Goal: Task Accomplishment & Management: Use online tool/utility

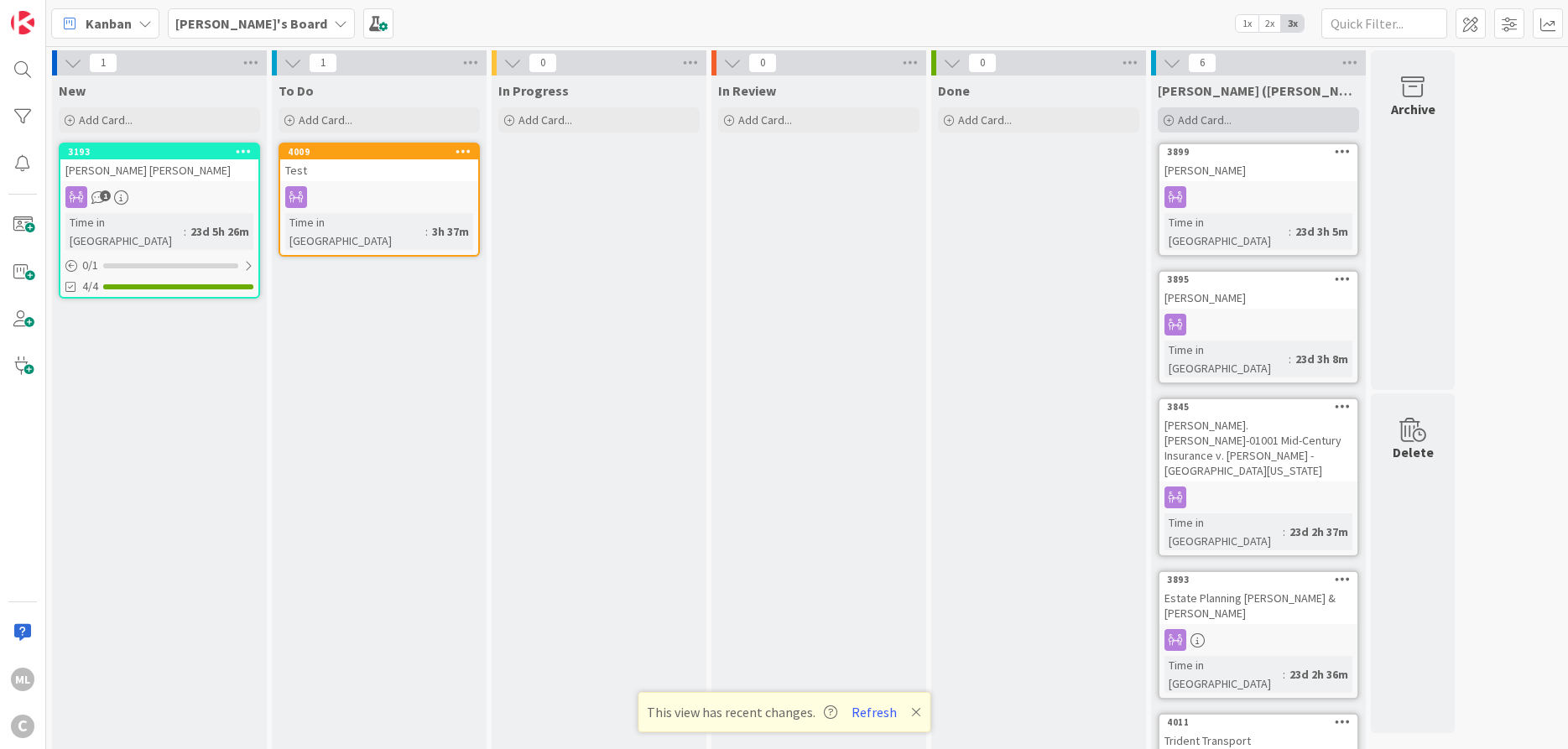
click at [1187, 116] on span "Add Card..." at bounding box center [1204, 120] width 53 height 15
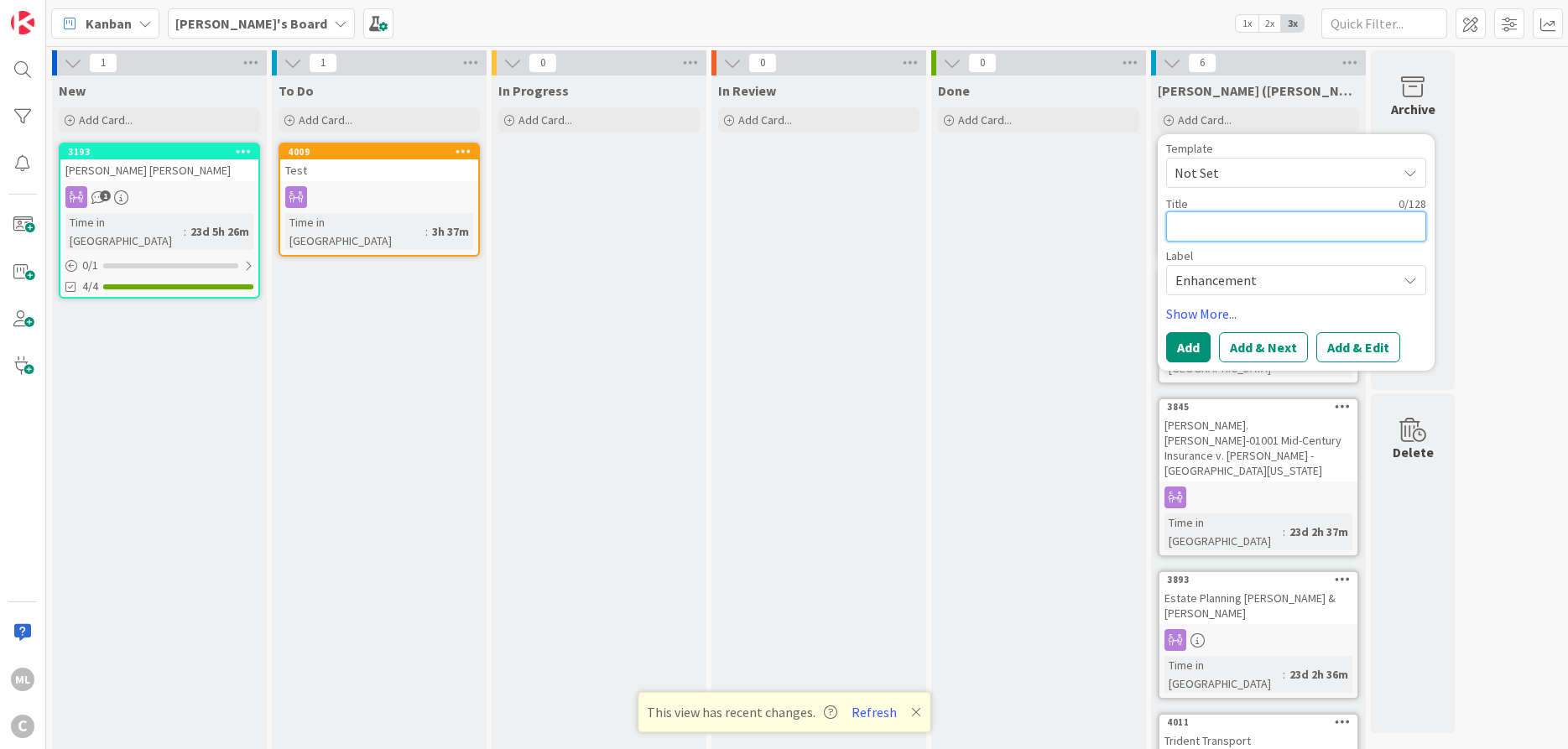
type textarea "R"
type textarea "x"
type textarea "Ra"
type textarea "x"
type textarea "[PERSON_NAME]"
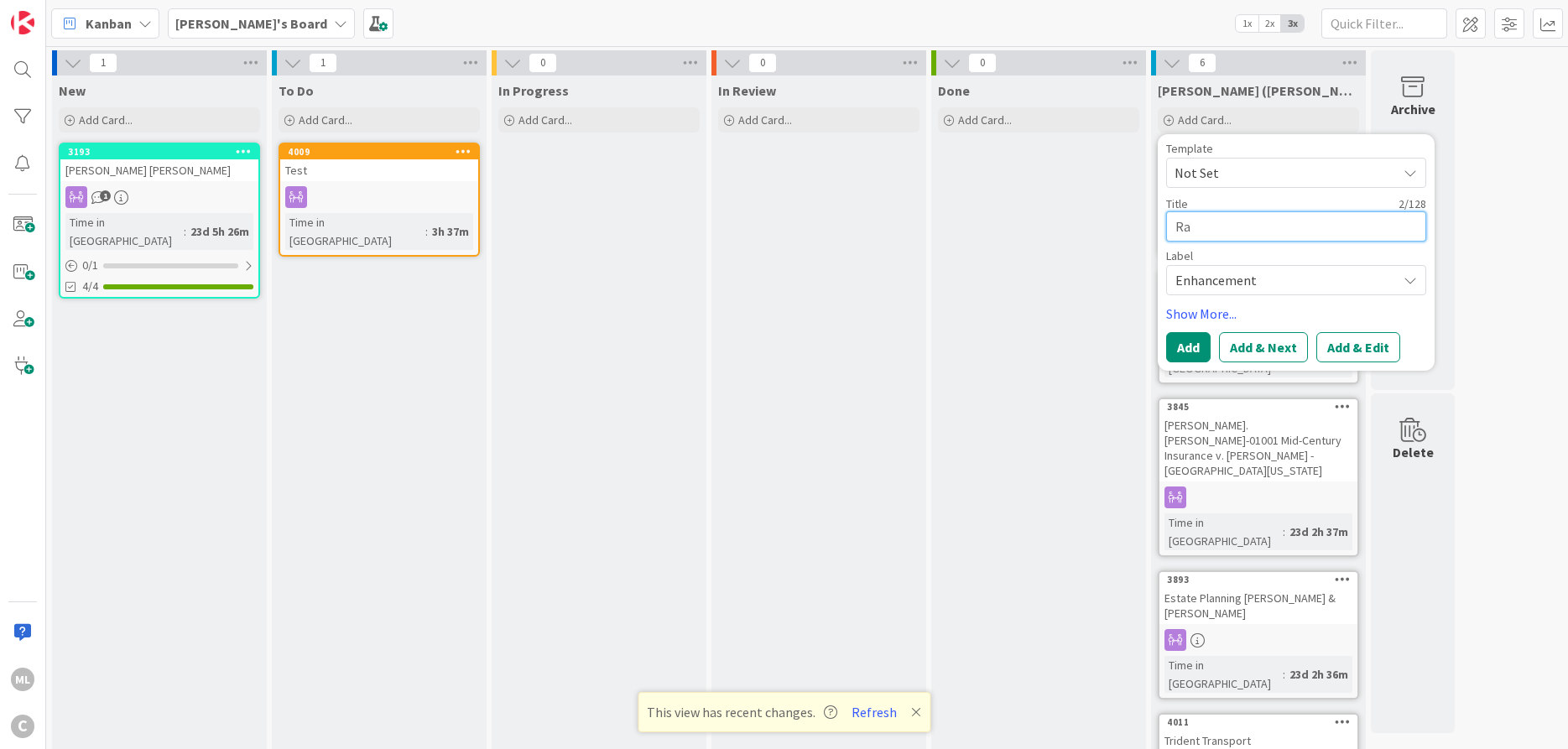
type textarea "x"
type textarea "[PERSON_NAME]"
type textarea "x"
type textarea "[PERSON_NAME]"
type textarea "x"
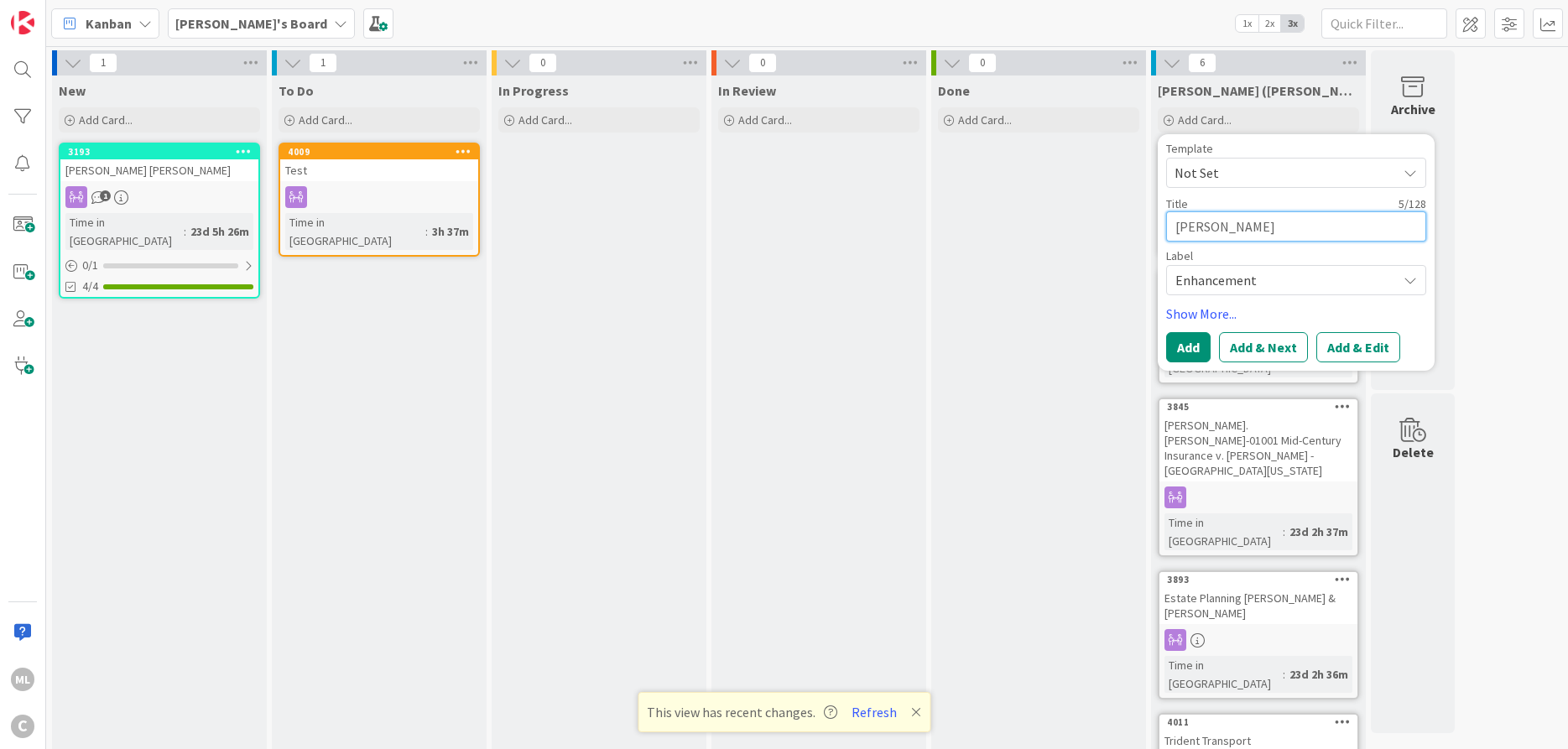
type textarea "Raun S"
type textarea "x"
type textarea "Raun Sm"
type textarea "x"
type textarea "Raun Smi"
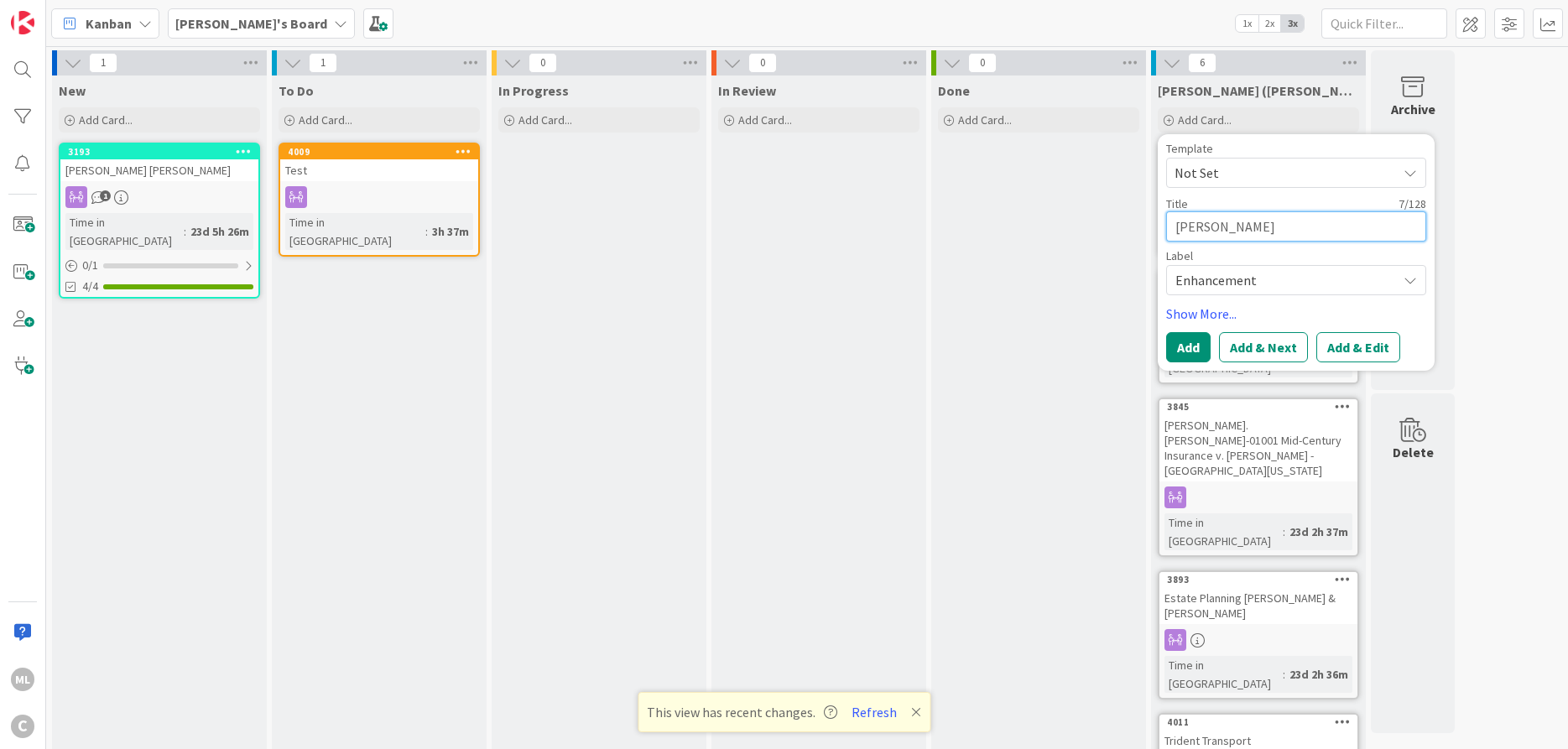
type textarea "x"
type textarea "Raun Smit"
type textarea "x"
type textarea "Raun Smith"
type textarea "x"
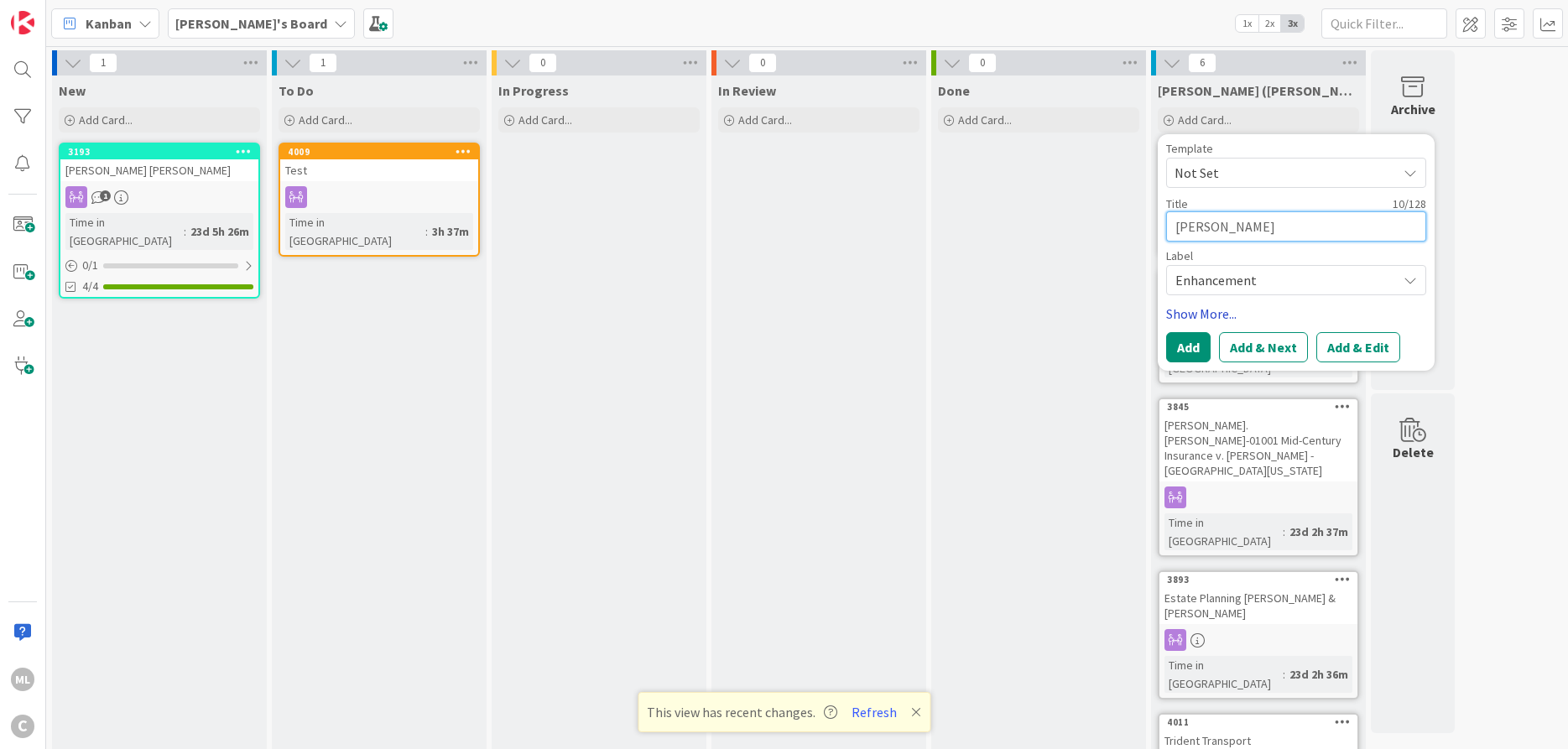
type textarea "Raun Smith"
click at [1171, 310] on link "Show More..." at bounding box center [1295, 313] width 260 height 20
type textarea "x"
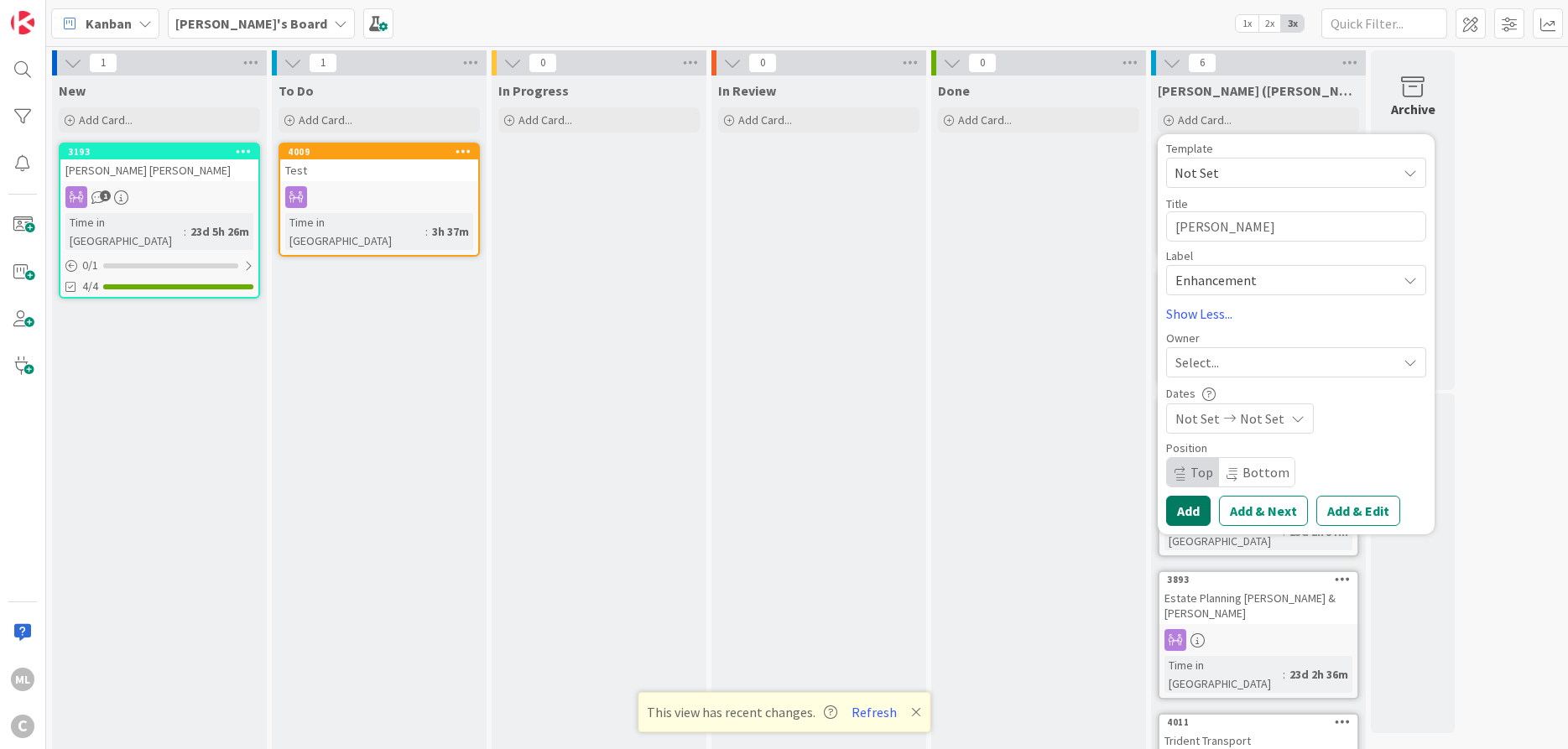
click at [1181, 509] on button "Add" at bounding box center [1187, 511] width 44 height 30
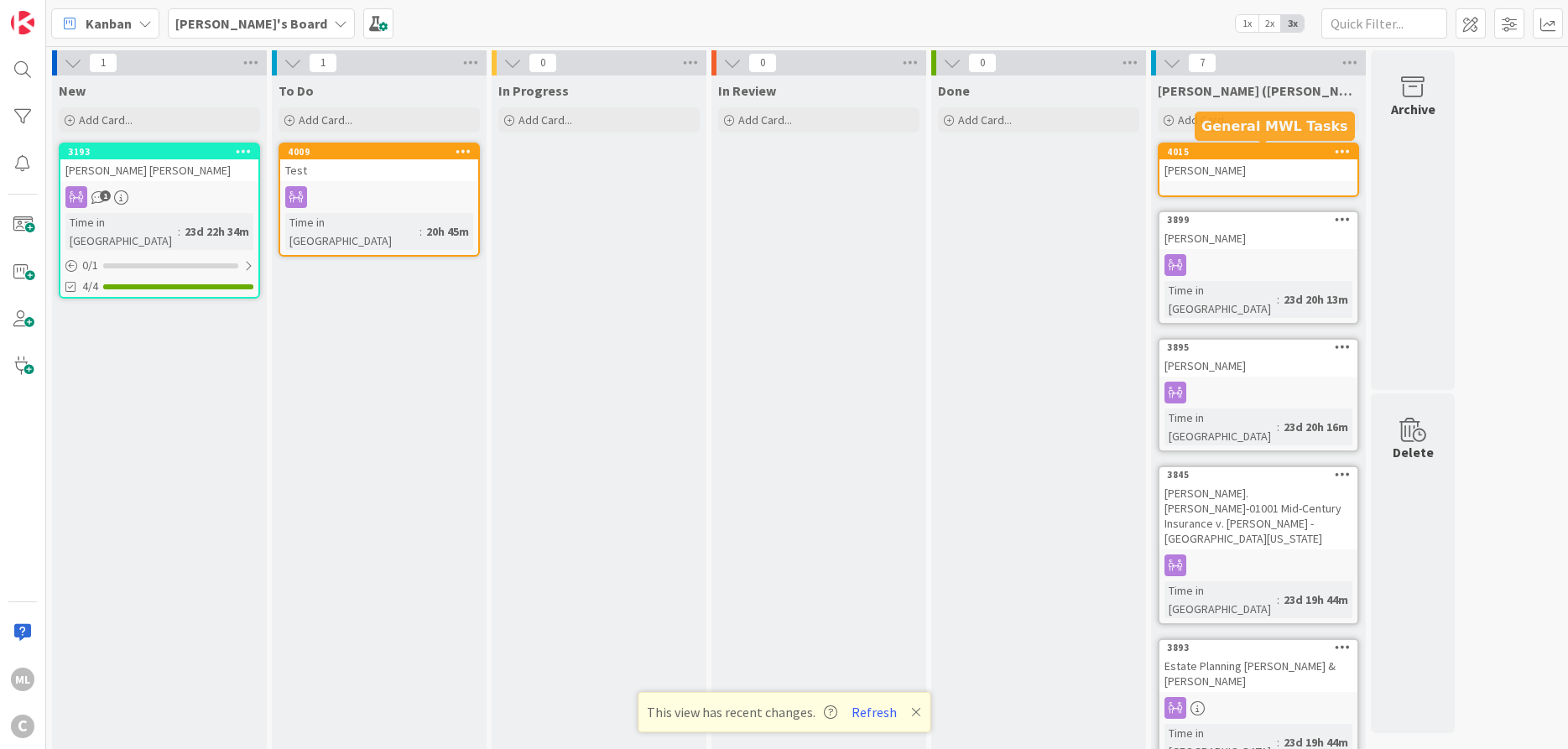
click at [1272, 150] on icon at bounding box center [1342, 151] width 16 height 12
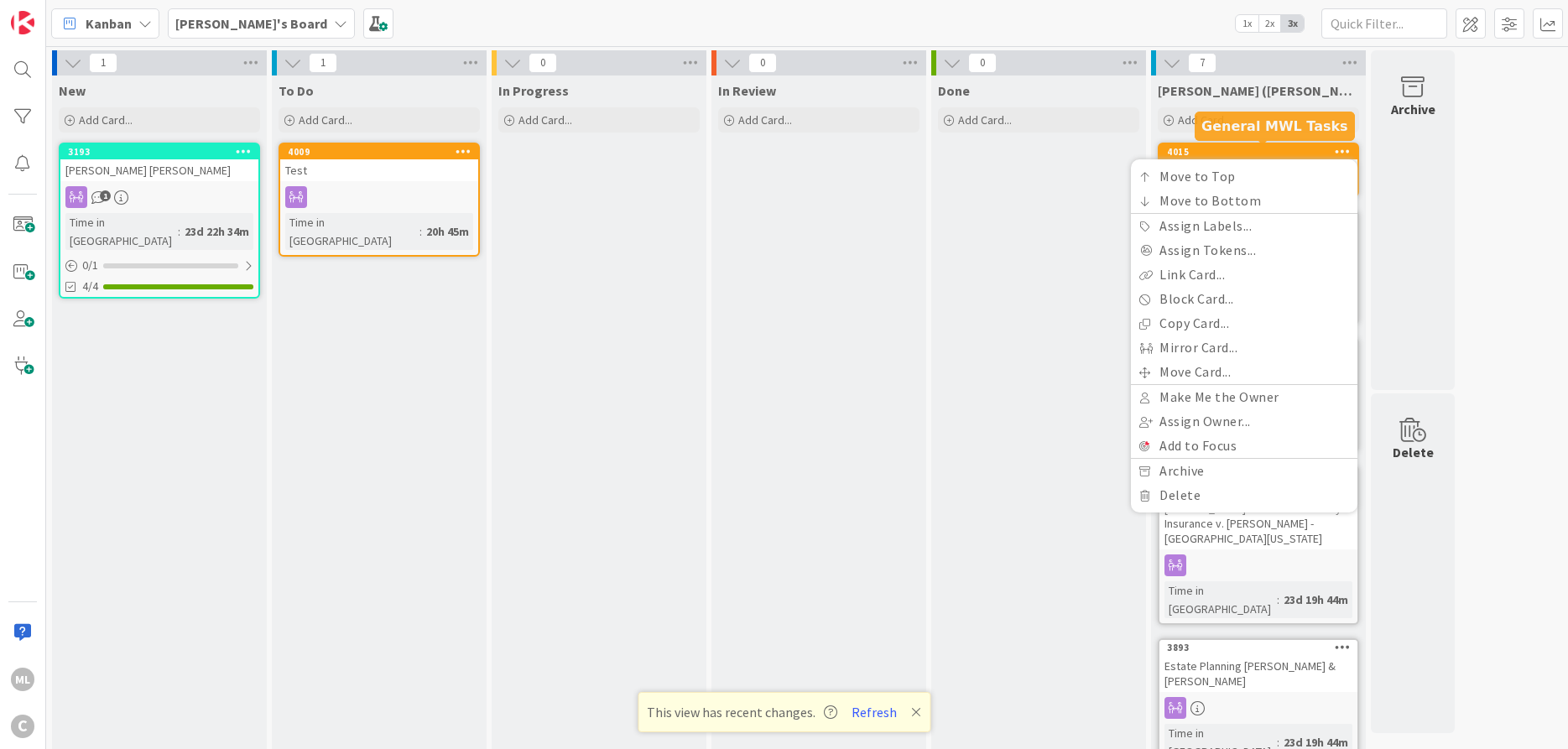
click at [1272, 151] on div "4015" at bounding box center [1262, 152] width 190 height 12
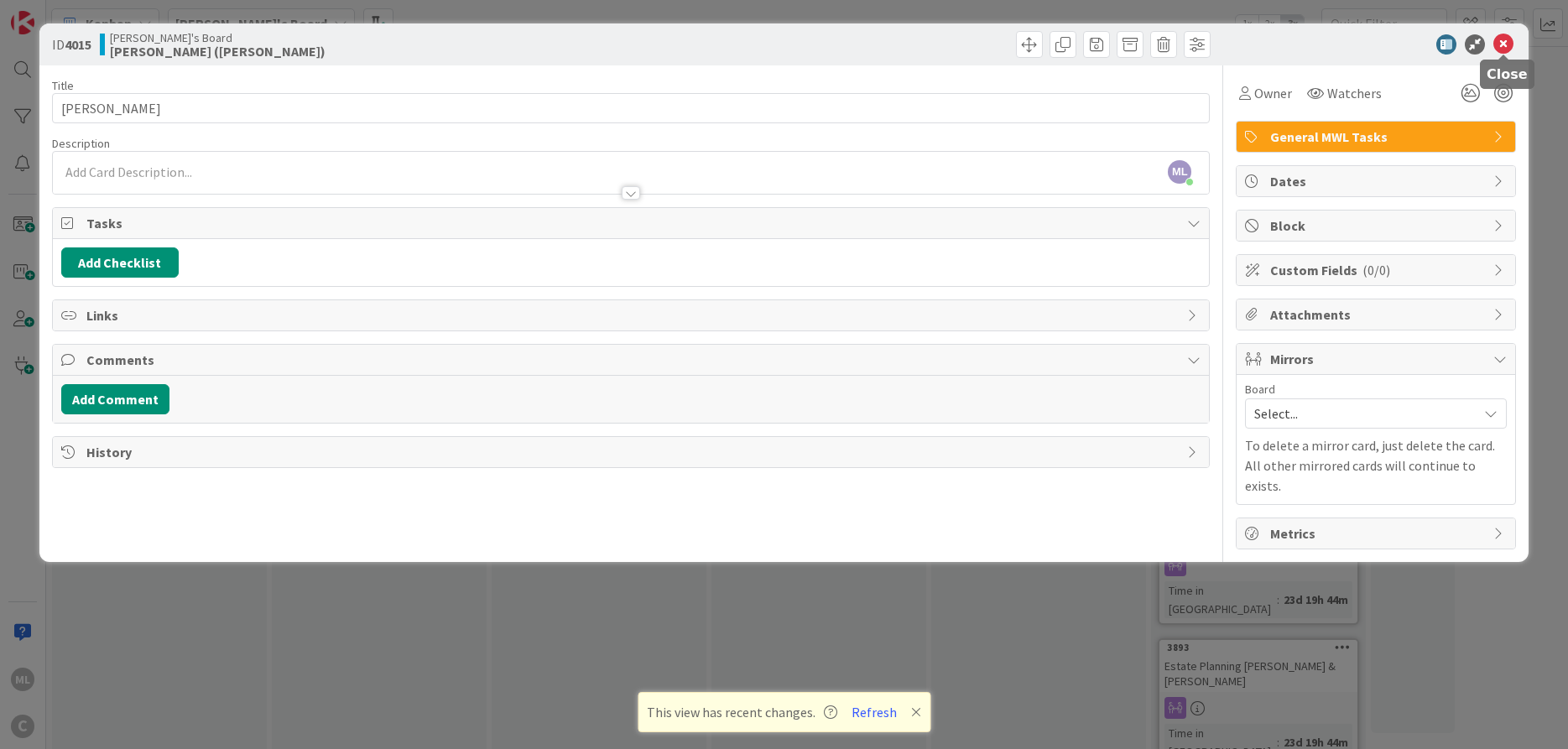
click at [1272, 52] on icon at bounding box center [1502, 44] width 20 height 20
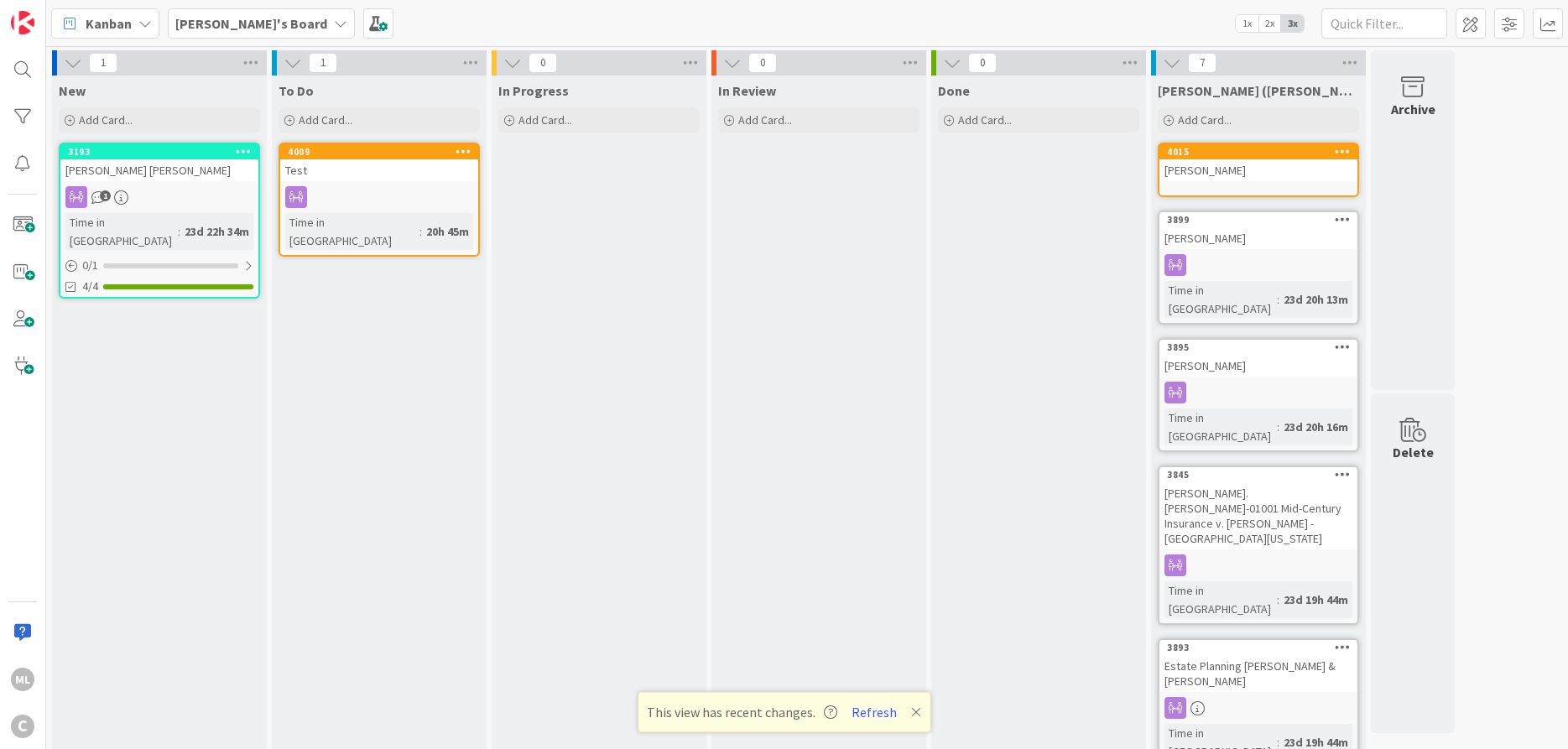
click at [1222, 168] on div "Raun Smith" at bounding box center [1258, 170] width 198 height 22
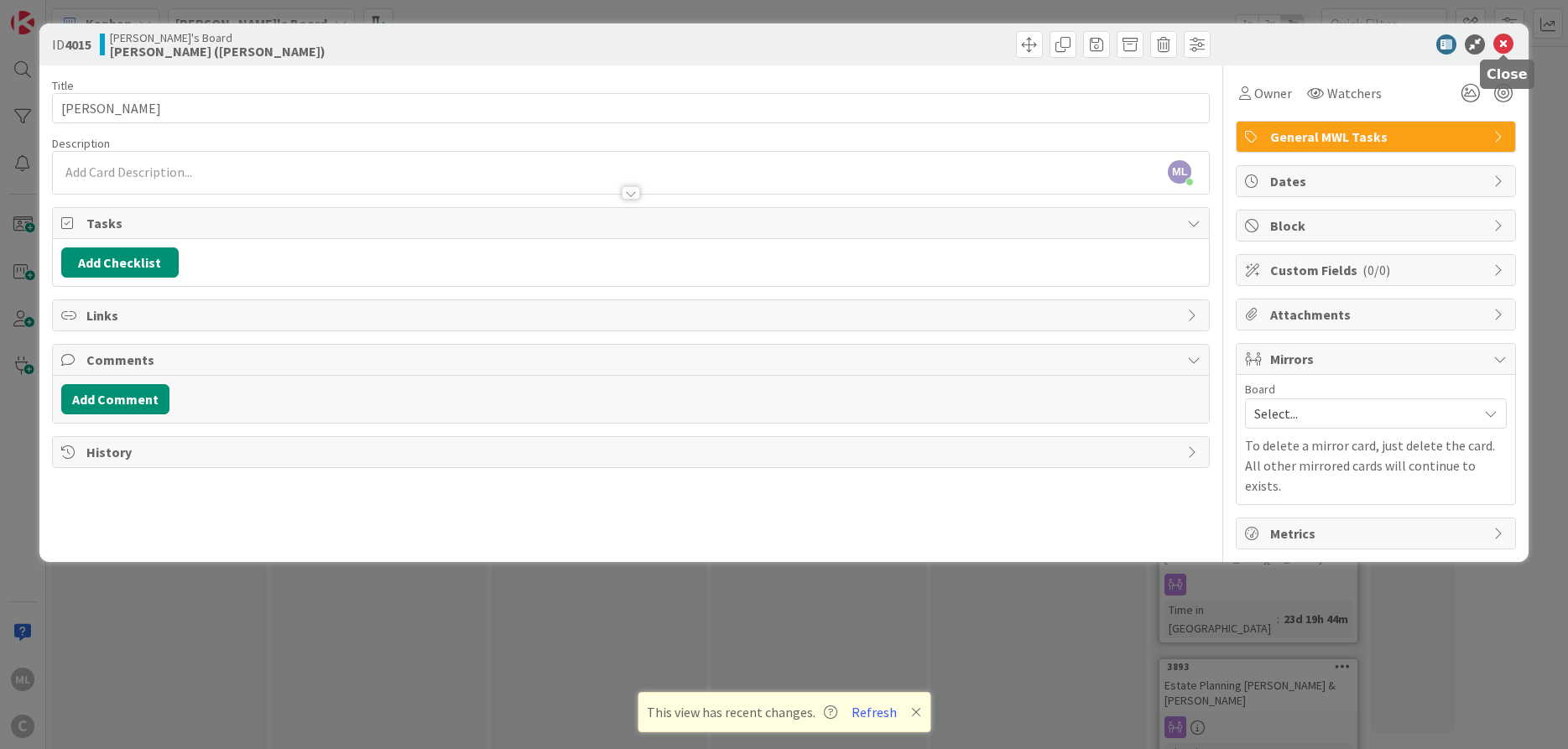
click at [1272, 40] on icon at bounding box center [1502, 44] width 20 height 20
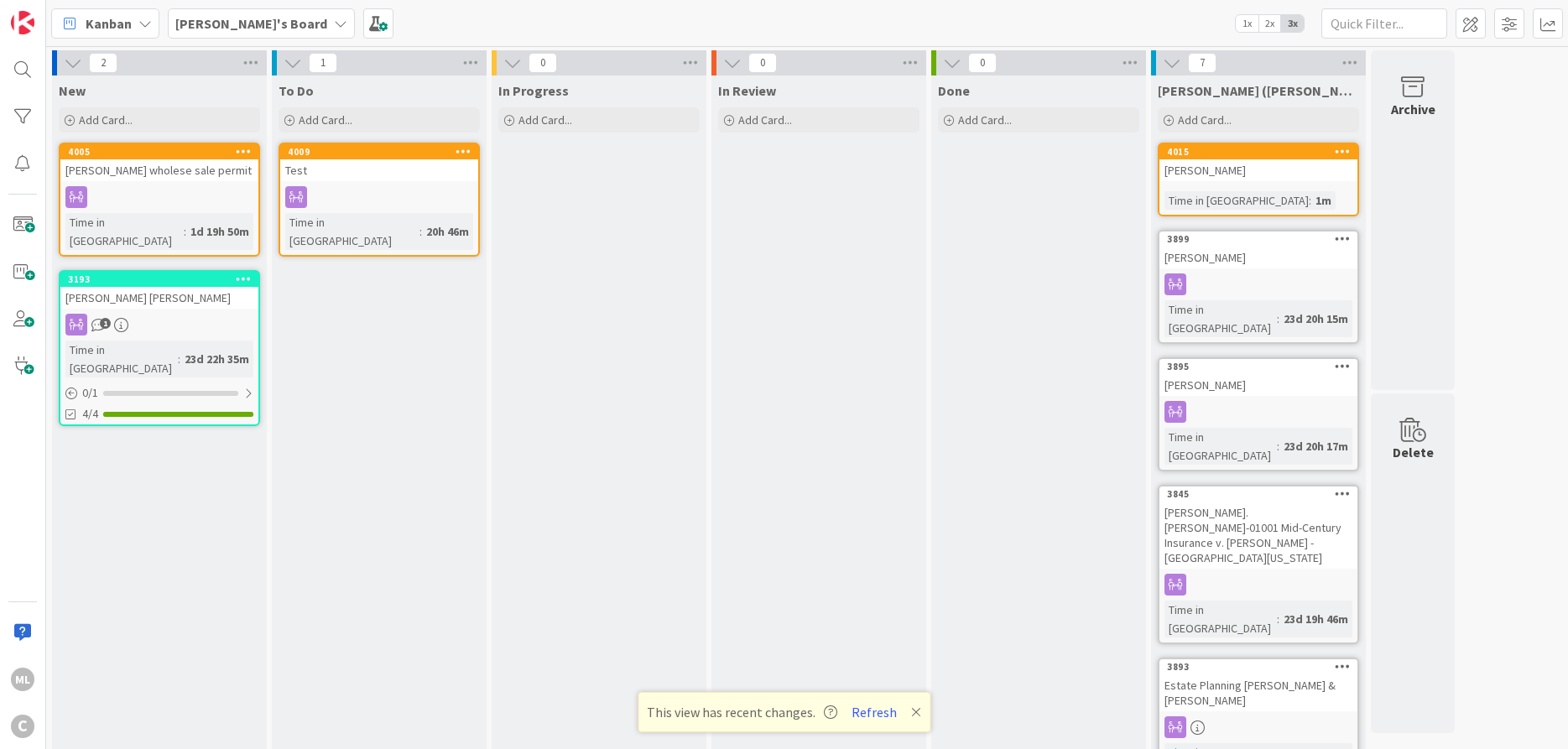
click at [1272, 151] on icon at bounding box center [1342, 151] width 16 height 12
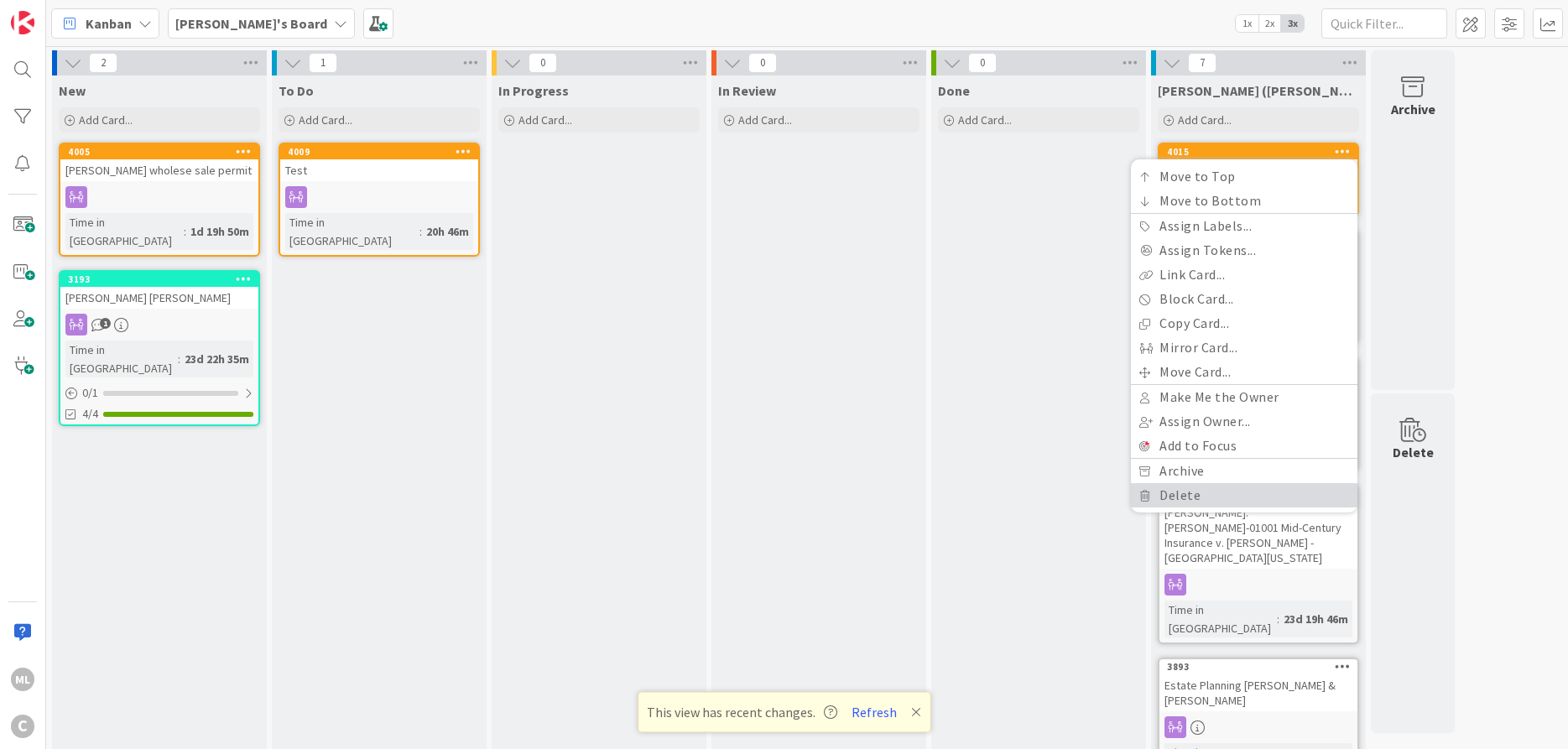
click at [1196, 492] on link "Delete" at bounding box center [1245, 496] width 227 height 24
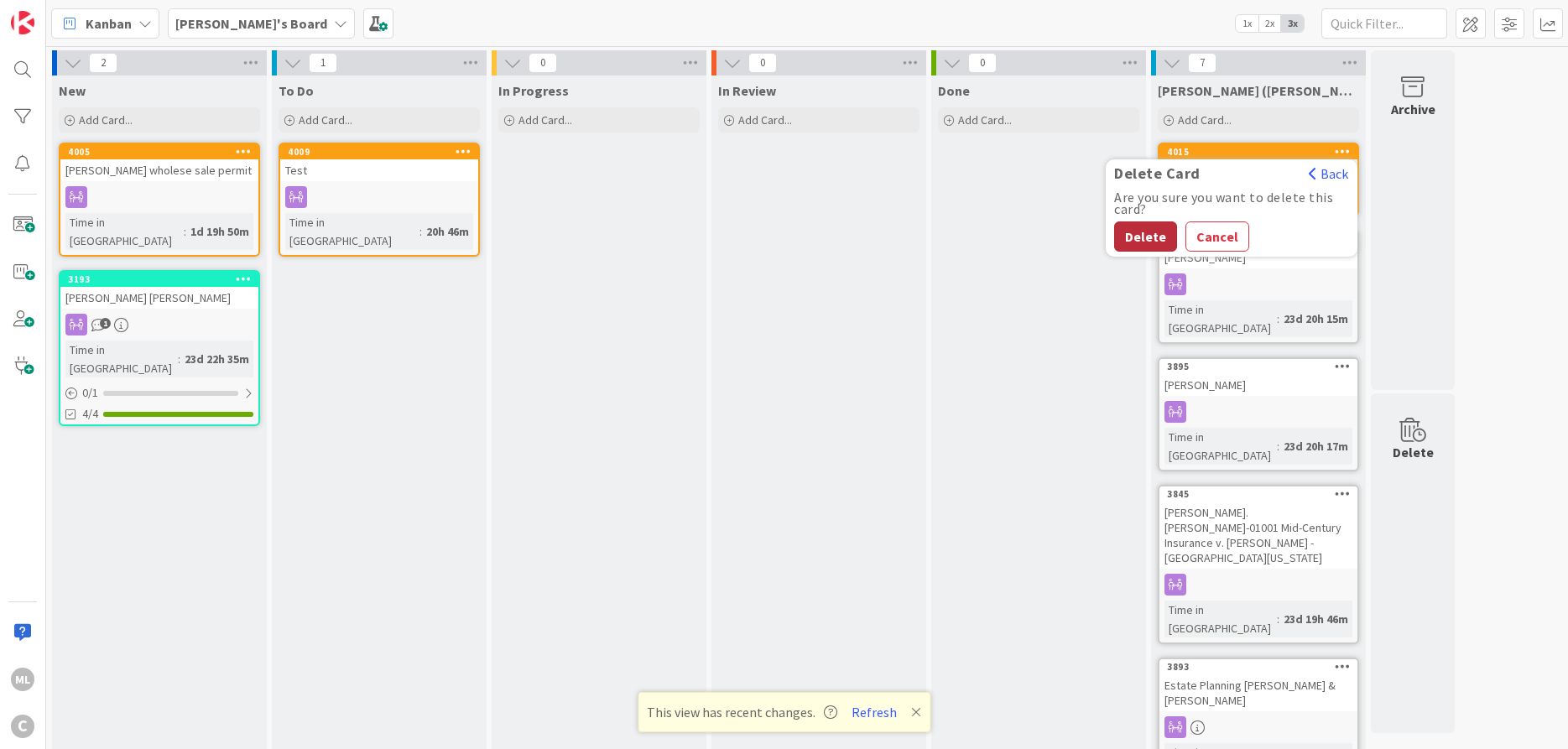
click at [1151, 246] on button "Delete" at bounding box center [1145, 236] width 63 height 30
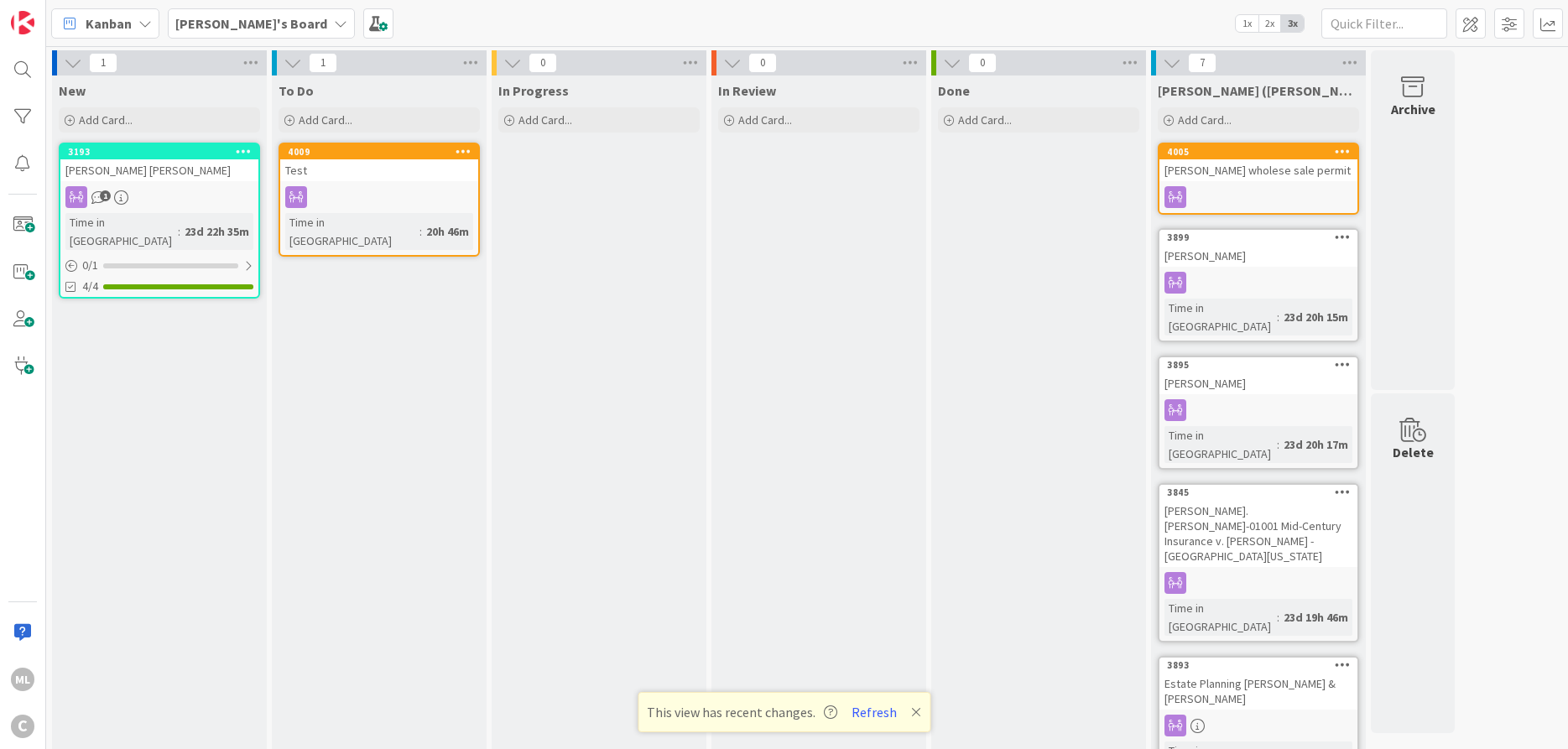
click at [1240, 198] on div at bounding box center [1258, 197] width 198 height 22
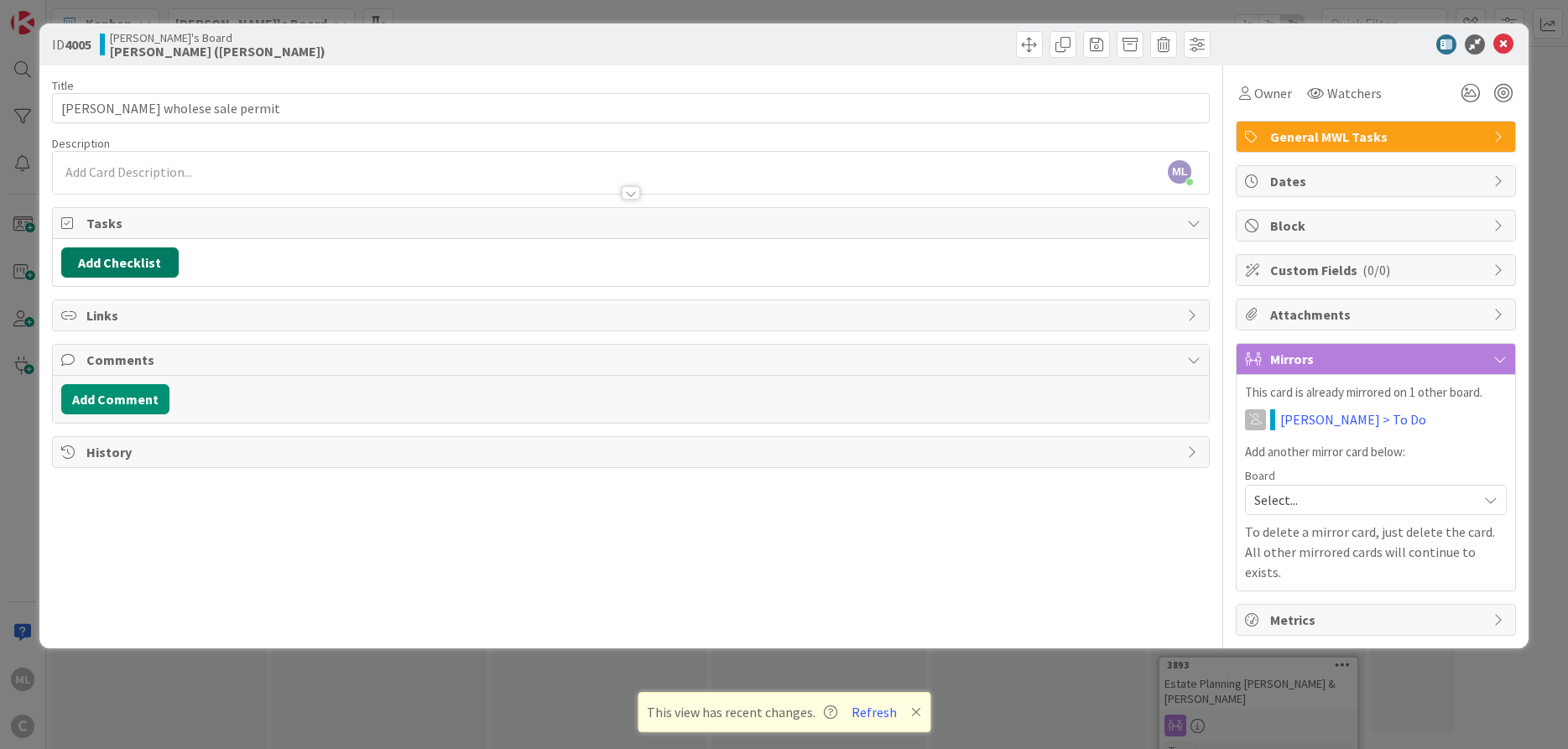
click at [127, 264] on button "Add Checklist" at bounding box center [119, 262] width 117 height 30
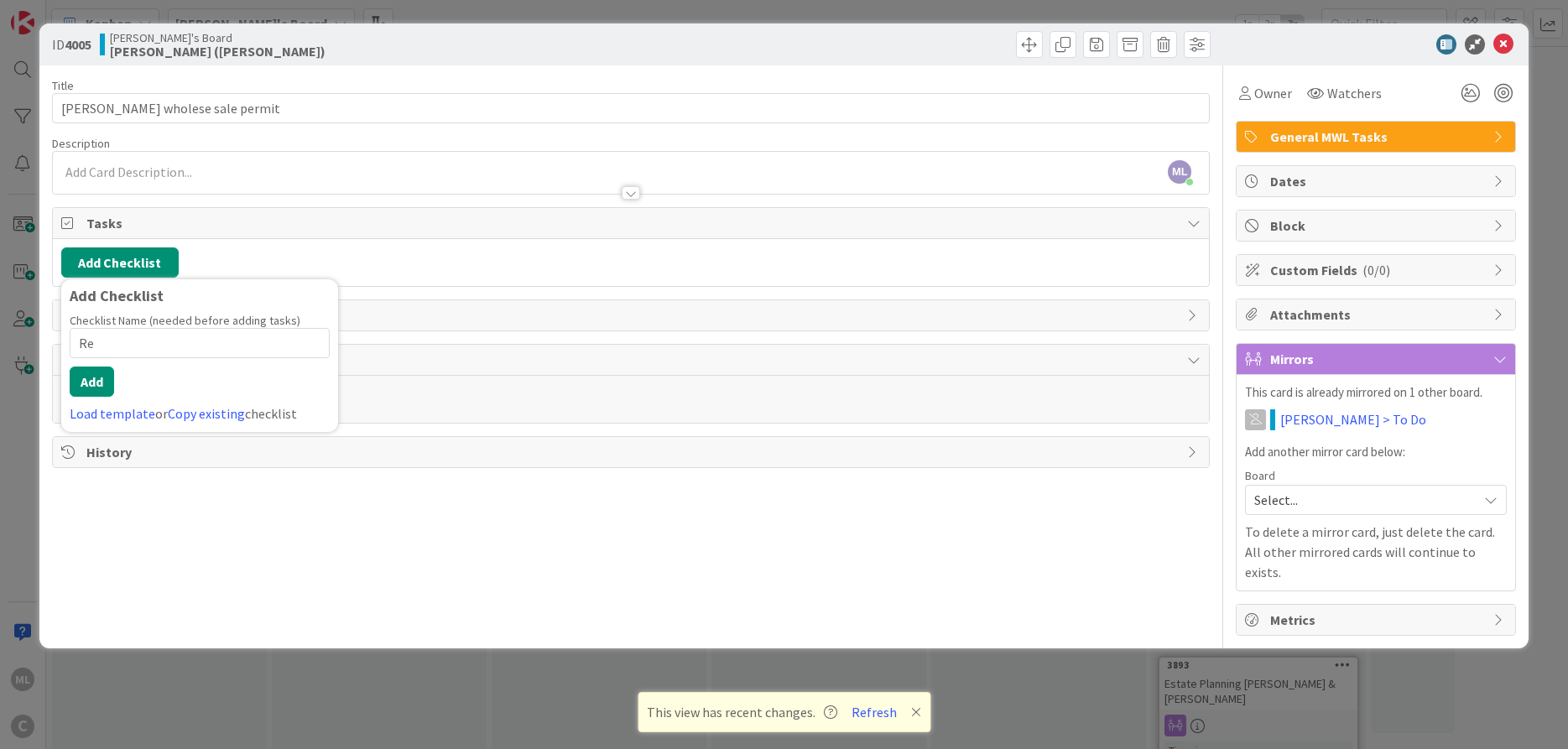
type input "R"
type input "s"
type input "l"
type input "Lee To-Do List from MWL"
click at [86, 385] on button "Add" at bounding box center [91, 382] width 44 height 30
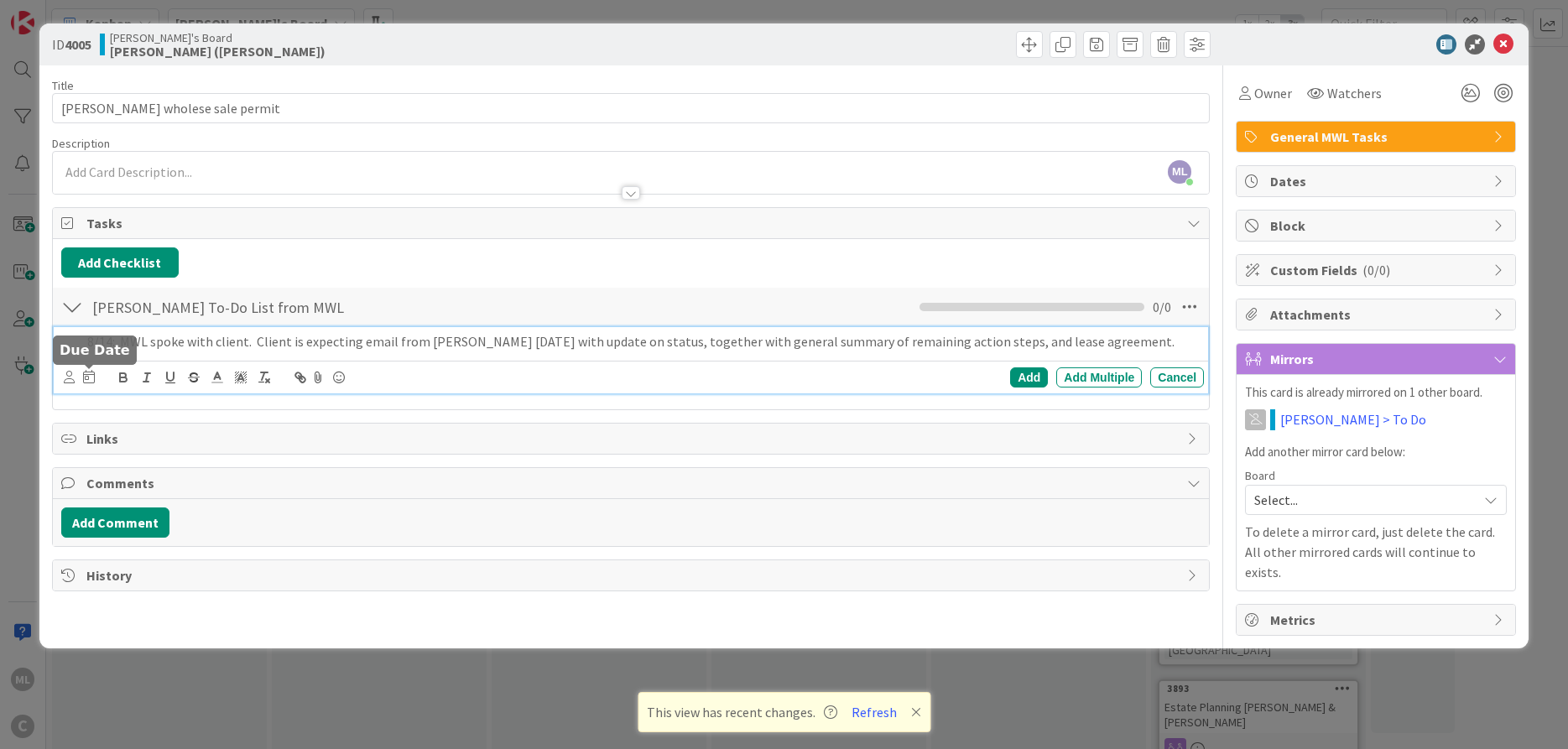
click at [84, 380] on icon at bounding box center [89, 377] width 12 height 13
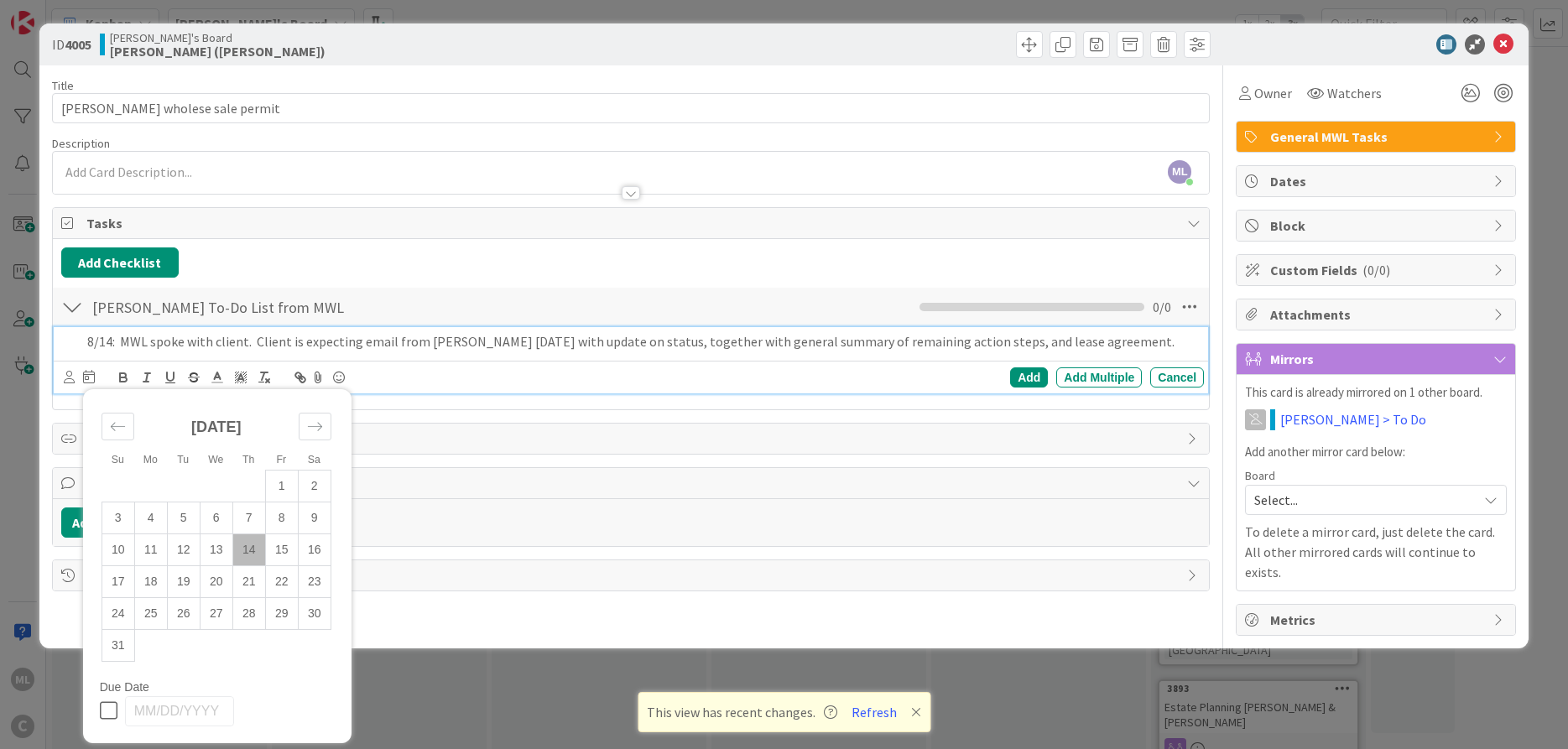
click at [245, 560] on td "14" at bounding box center [248, 549] width 33 height 32
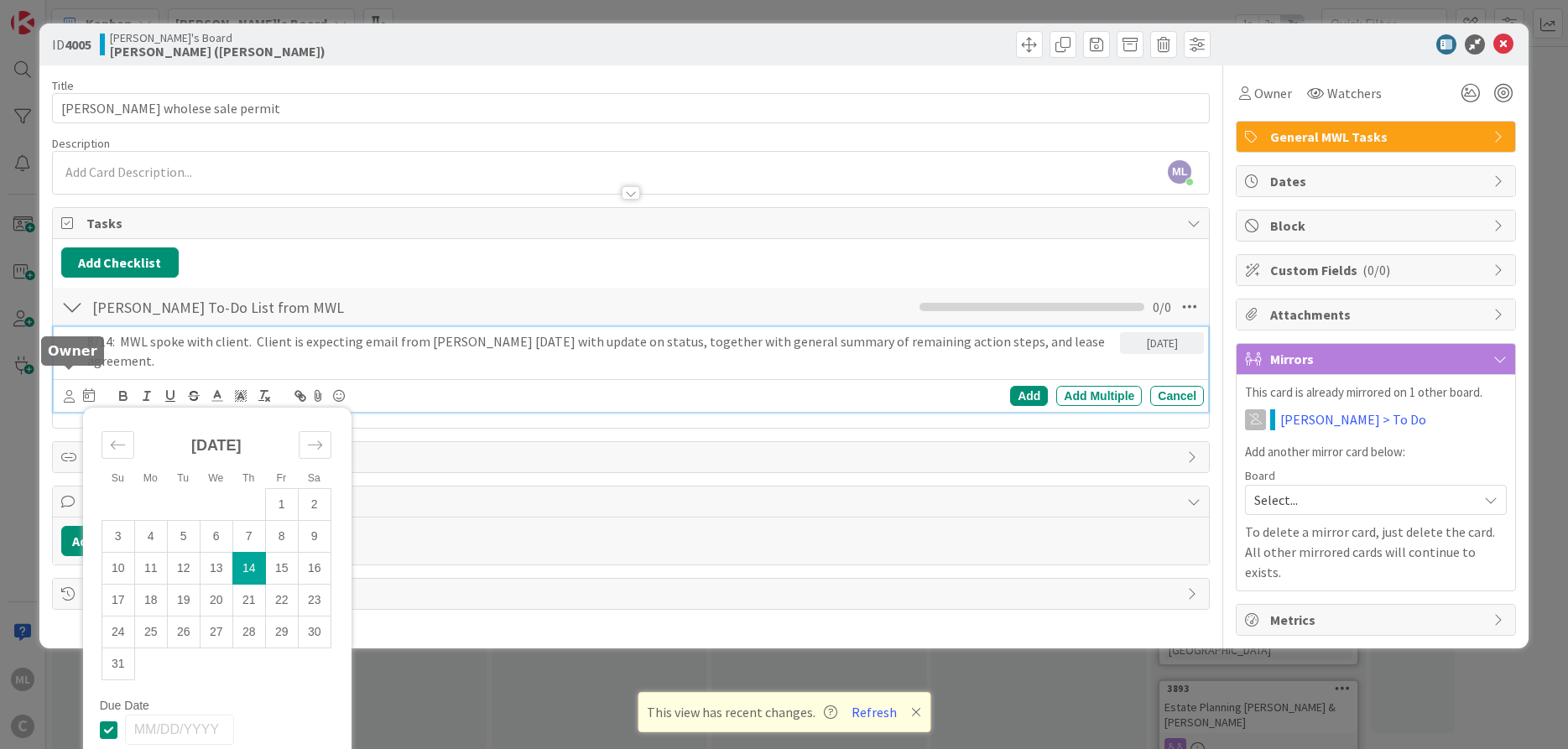
click at [65, 390] on icon at bounding box center [69, 396] width 11 height 12
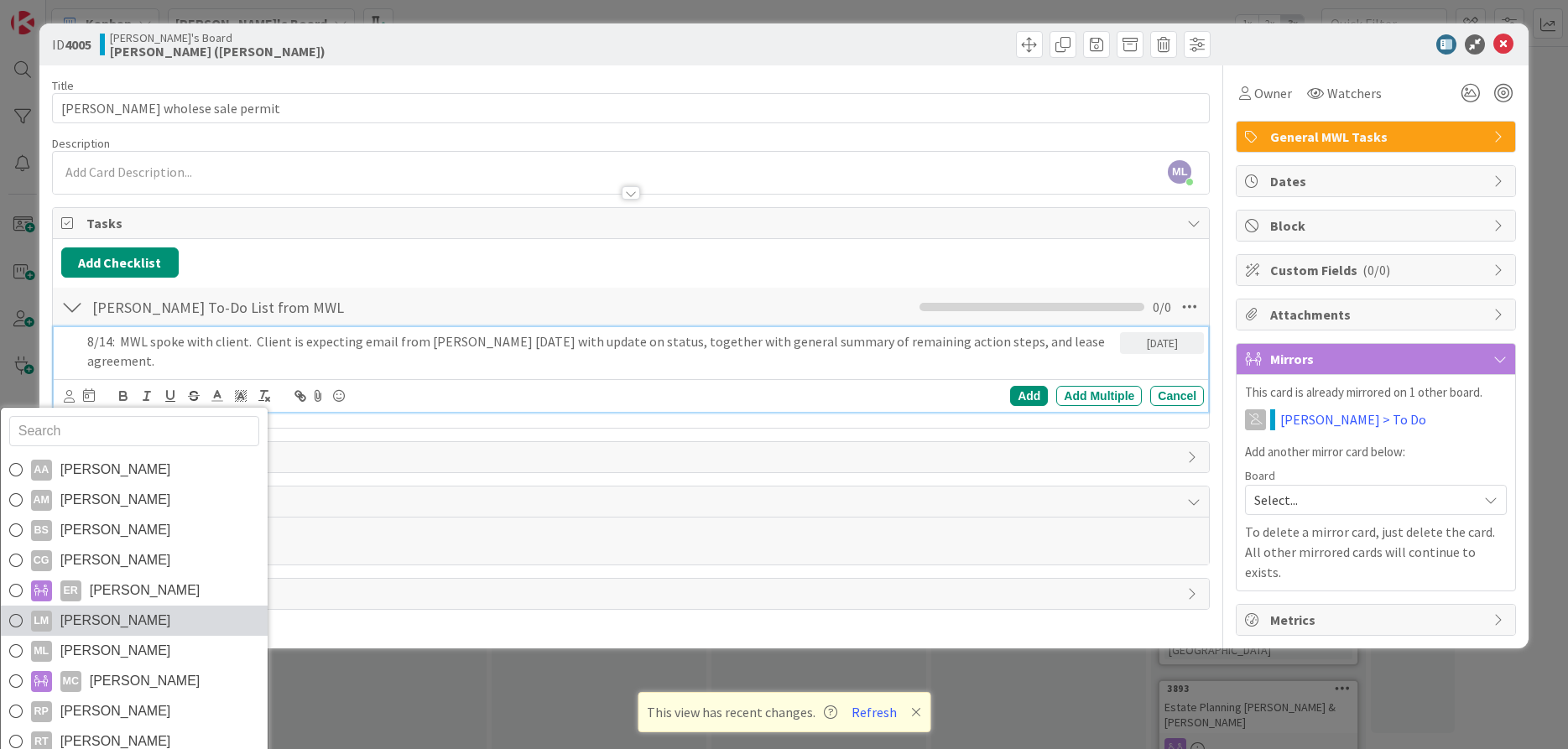
click at [14, 608] on icon at bounding box center [16, 621] width 13 height 25
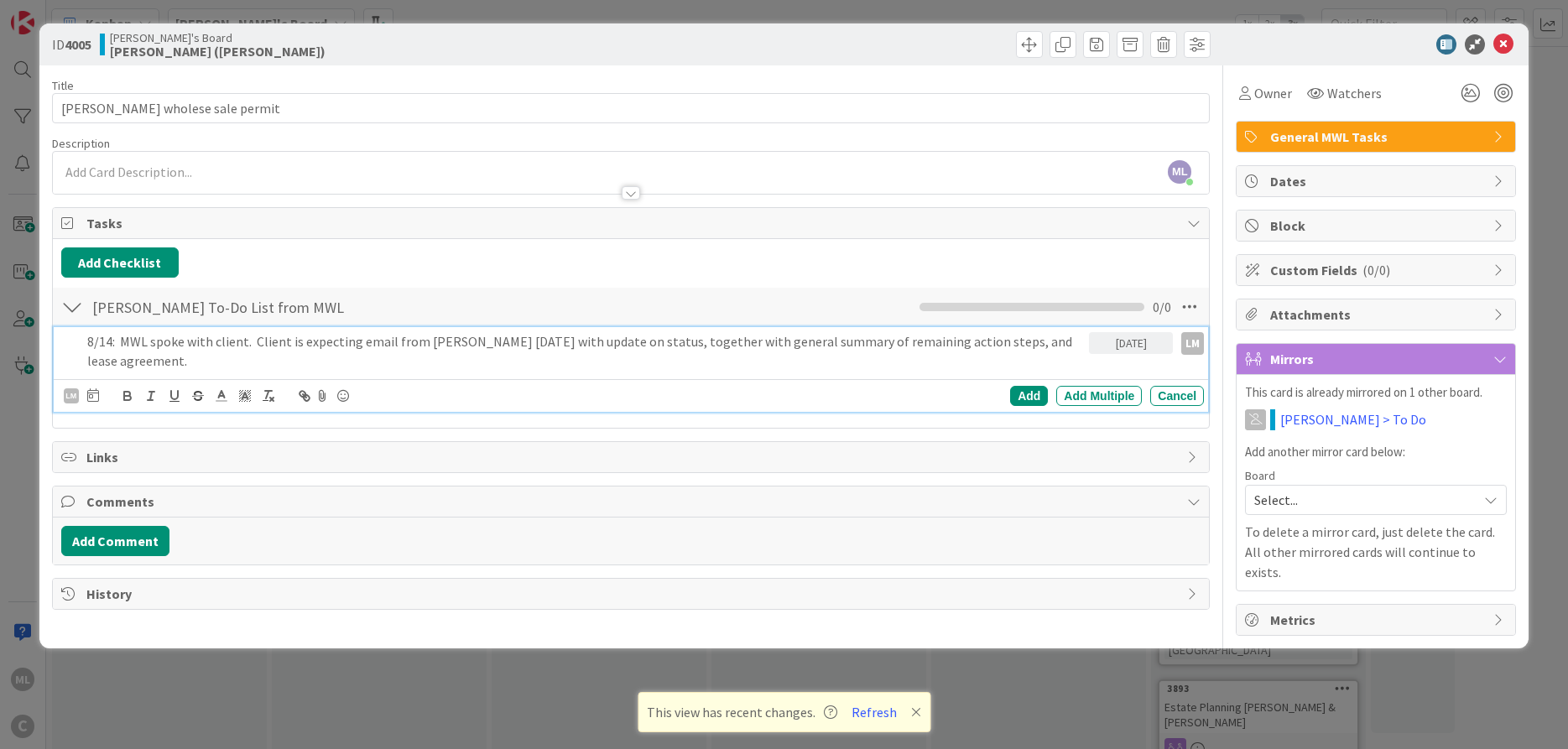
click at [252, 340] on p "8/14: MWL spoke with client. Client is expecting email from LAM today with upda…" at bounding box center [585, 351] width 995 height 37
drag, startPoint x: 122, startPoint y: 345, endPoint x: 137, endPoint y: 230, distance: 116.0
click at [122, 344] on p "8/14: MWL spoke with client. Client is expecting email from LAM today with upda…" at bounding box center [585, 351] width 995 height 37
click at [1033, 393] on div "Add" at bounding box center [1029, 396] width 37 height 20
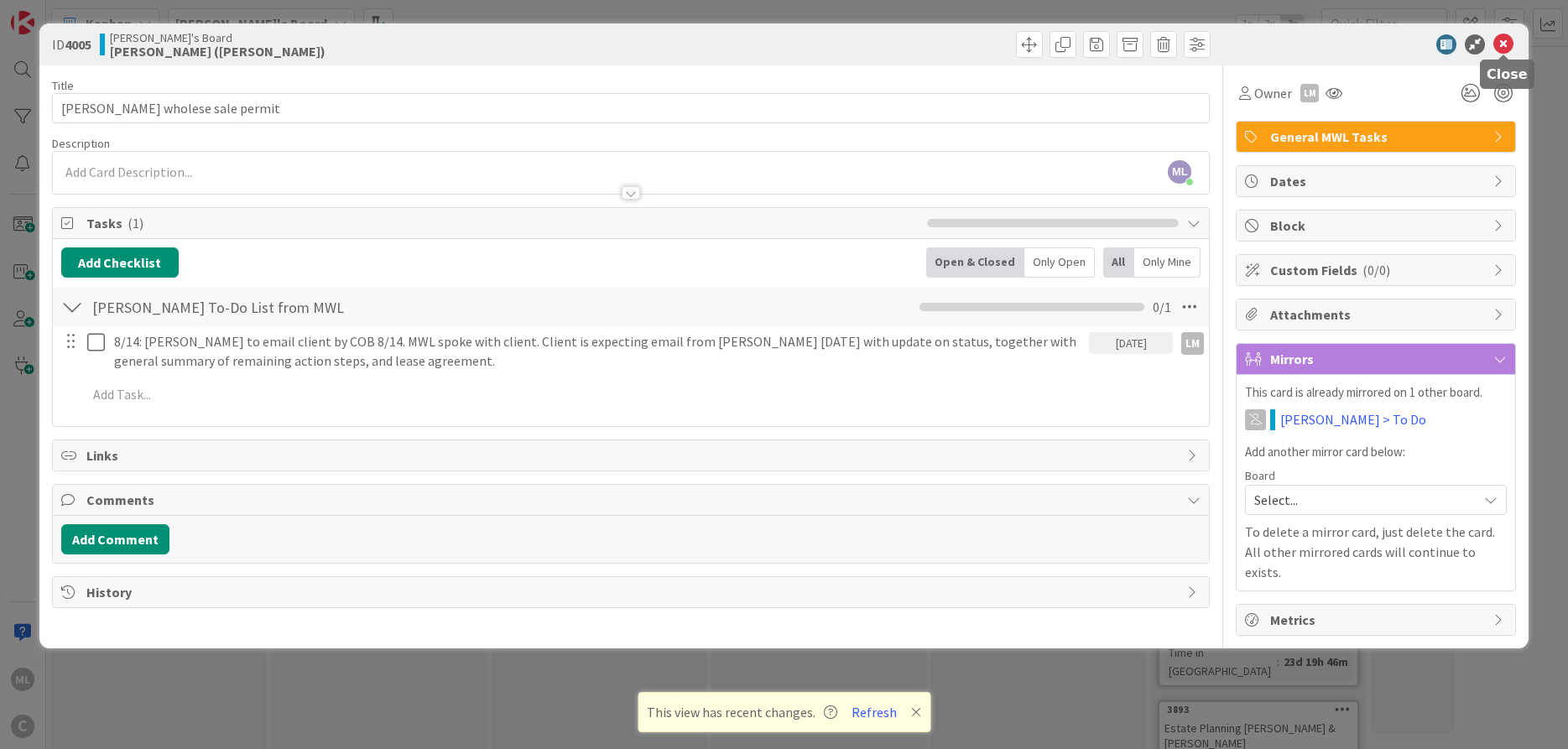
click at [1272, 40] on icon at bounding box center [1502, 44] width 20 height 20
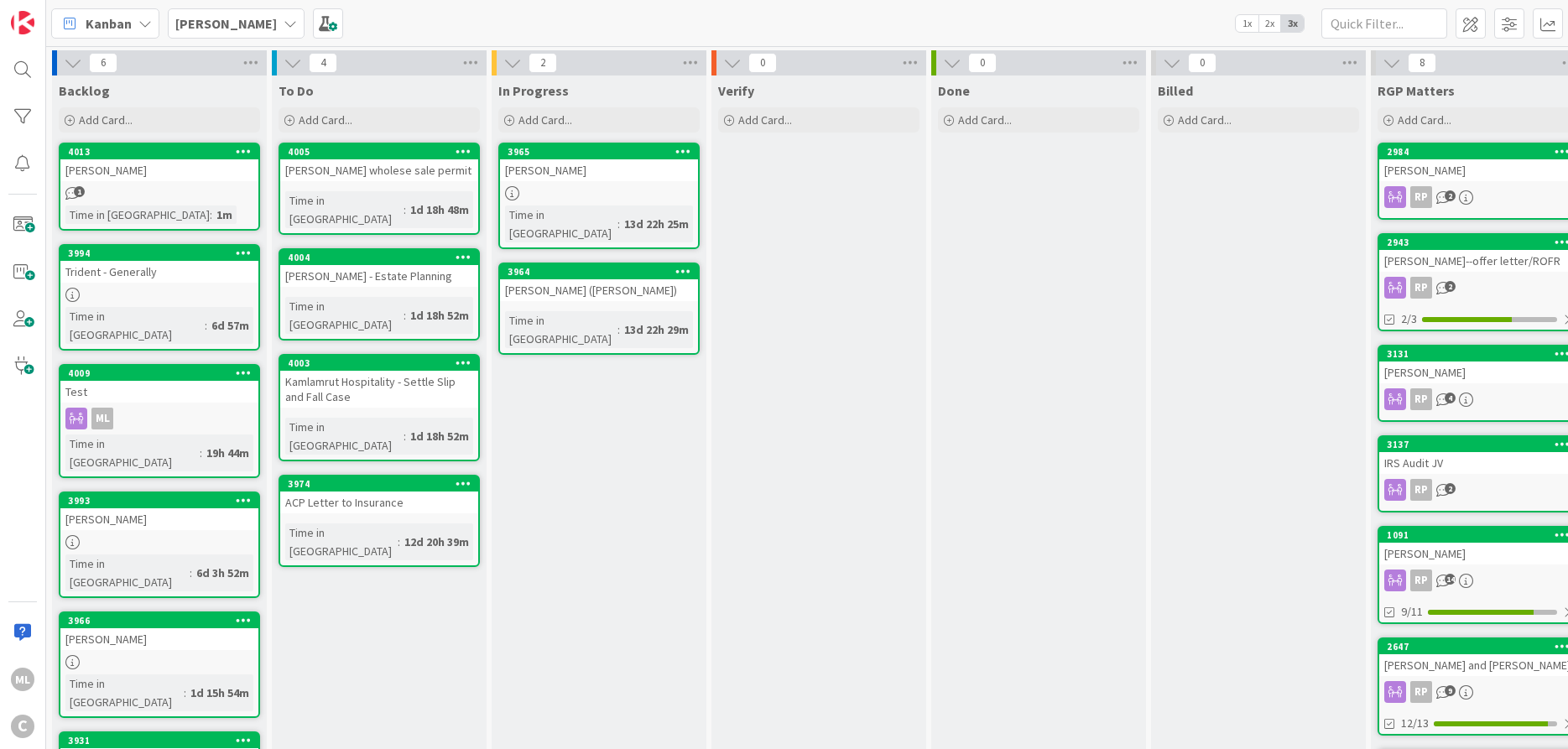
click at [367, 180] on div "[PERSON_NAME] wholese sale permit" at bounding box center [379, 170] width 198 height 22
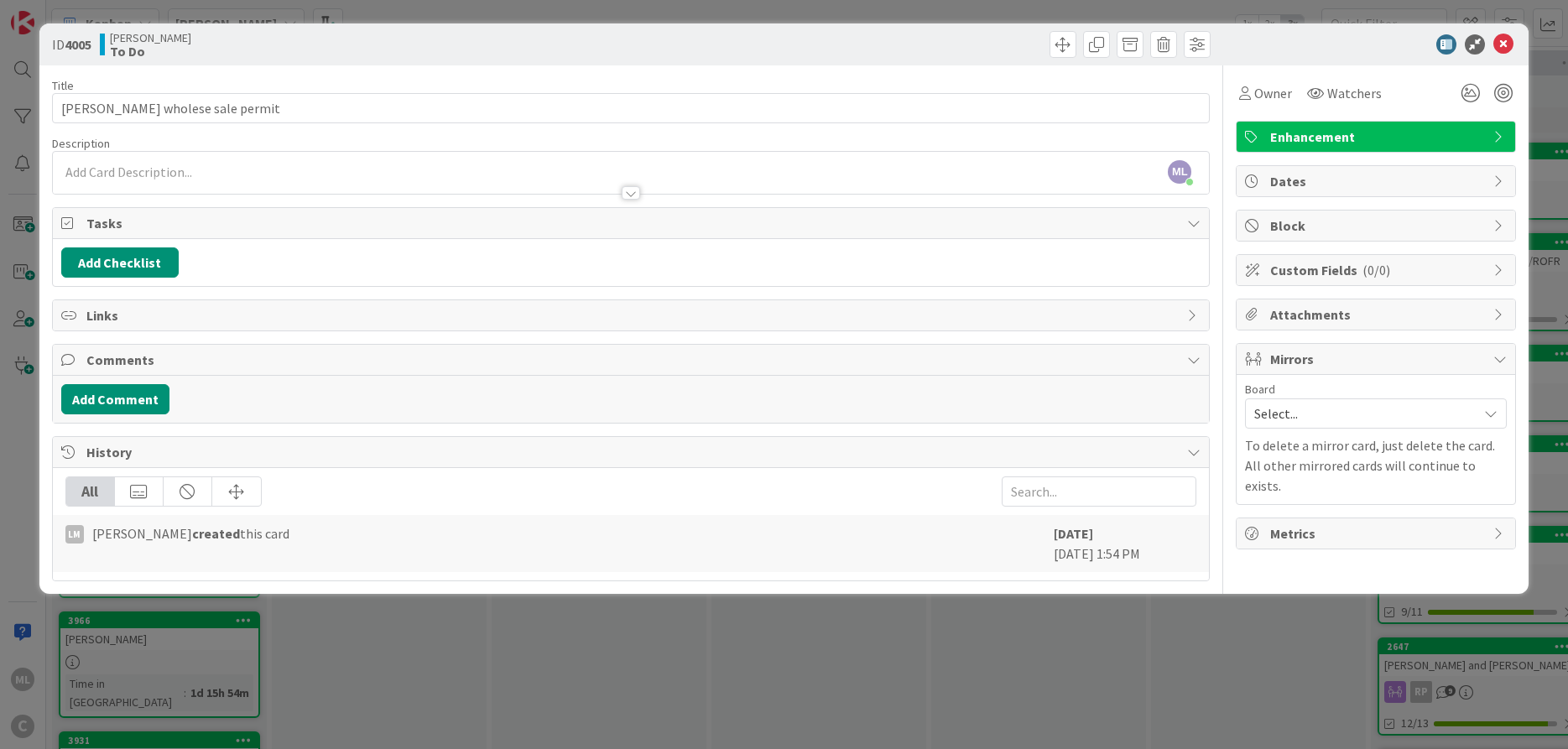
click at [1305, 360] on span "Mirrors" at bounding box center [1377, 358] width 215 height 20
click at [1303, 362] on span "Mirrors" at bounding box center [1377, 358] width 215 height 20
click at [1297, 420] on span "Select..." at bounding box center [1361, 413] width 215 height 23
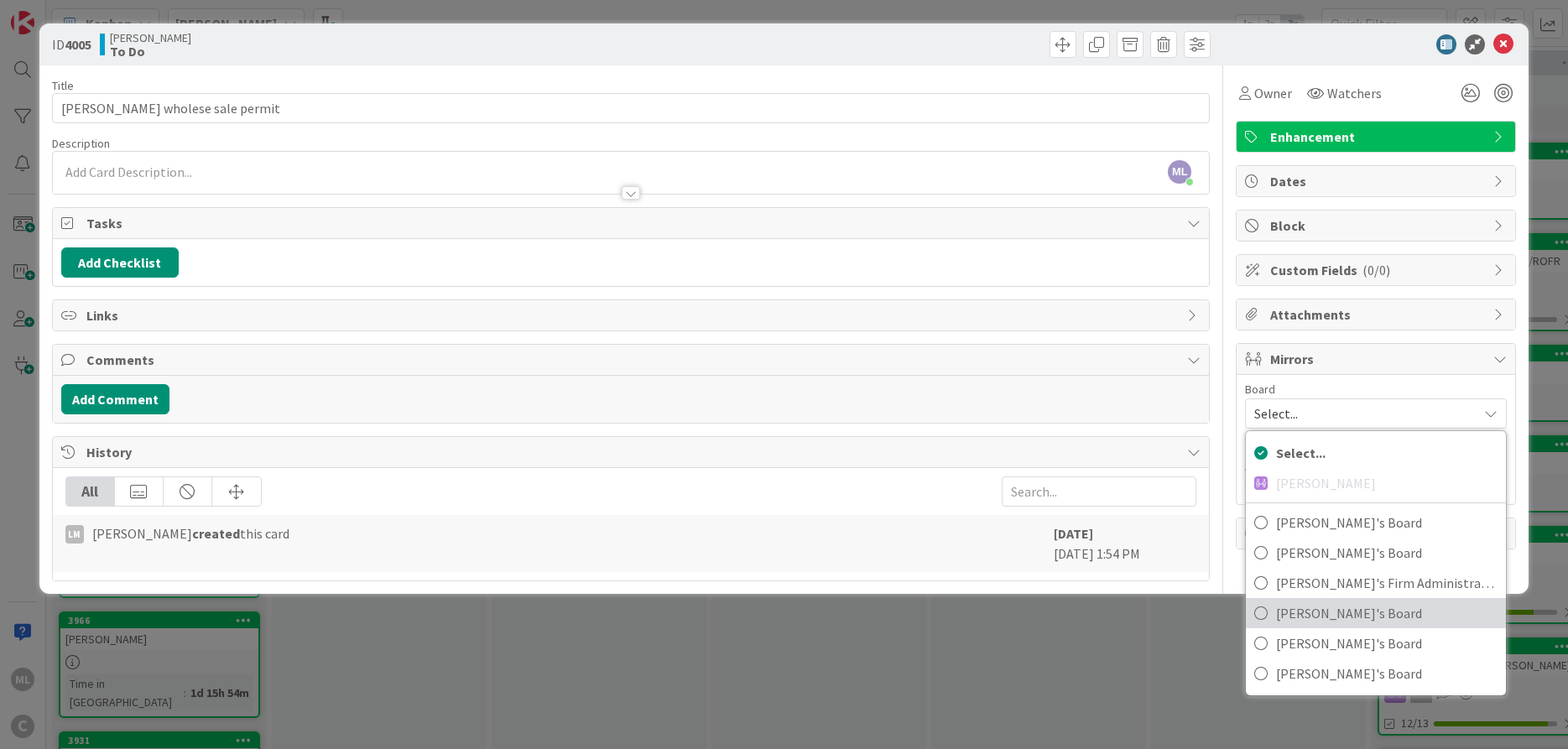
click at [1284, 617] on span "[PERSON_NAME]'s Board" at bounding box center [1386, 613] width 221 height 25
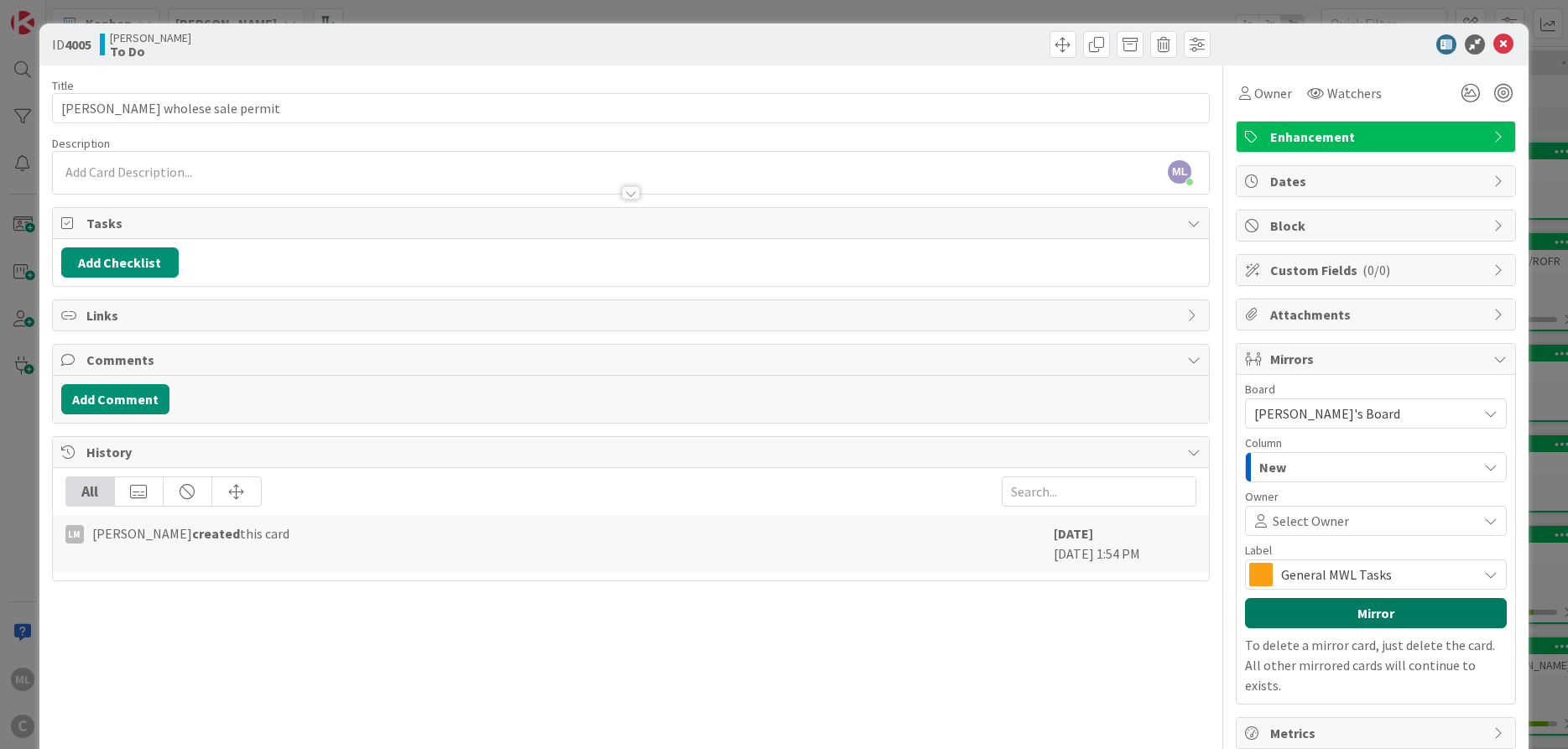
click at [1375, 617] on button "Mirror" at bounding box center [1375, 613] width 261 height 30
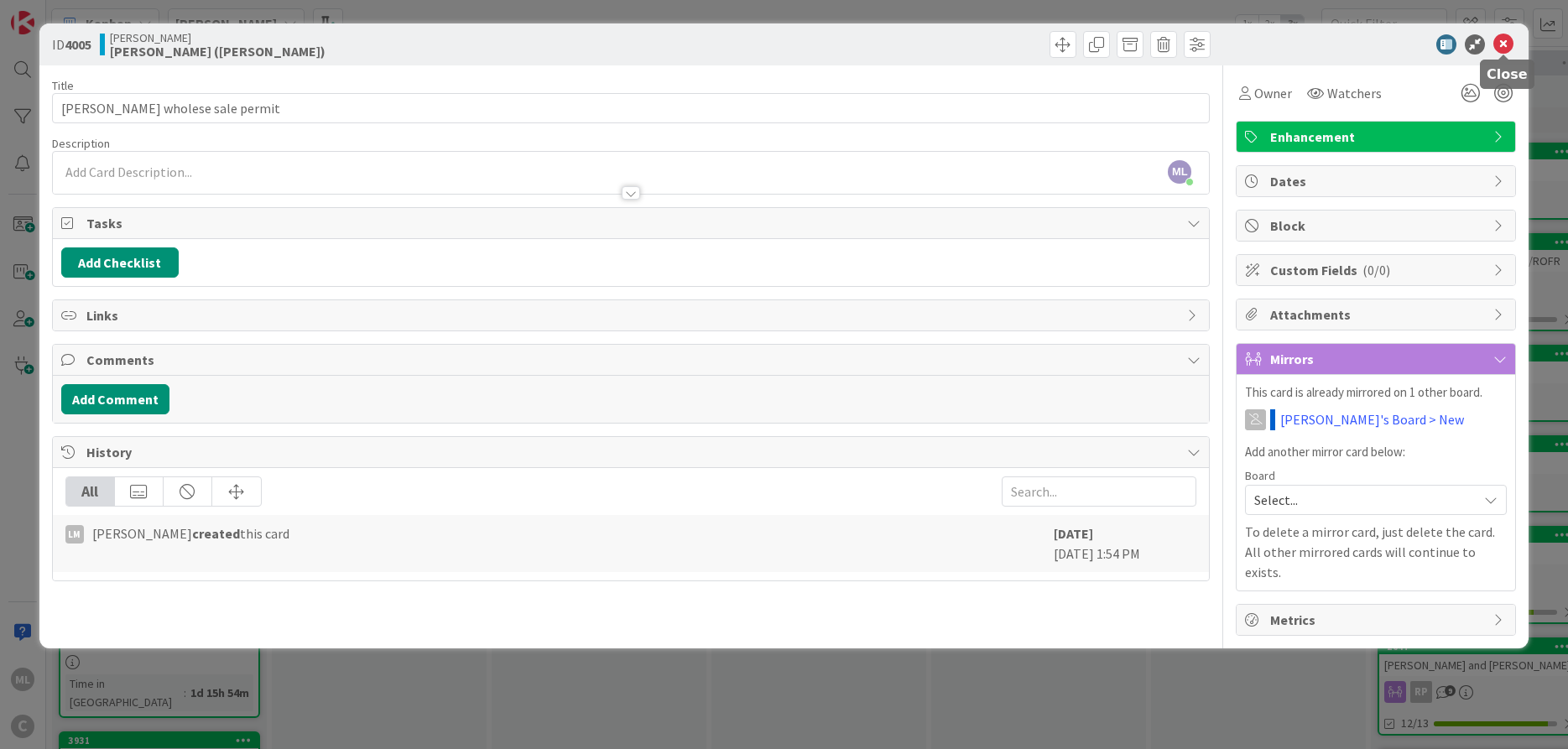
click at [1503, 48] on icon at bounding box center [1502, 44] width 20 height 20
